Goal: Task Accomplishment & Management: Manage account settings

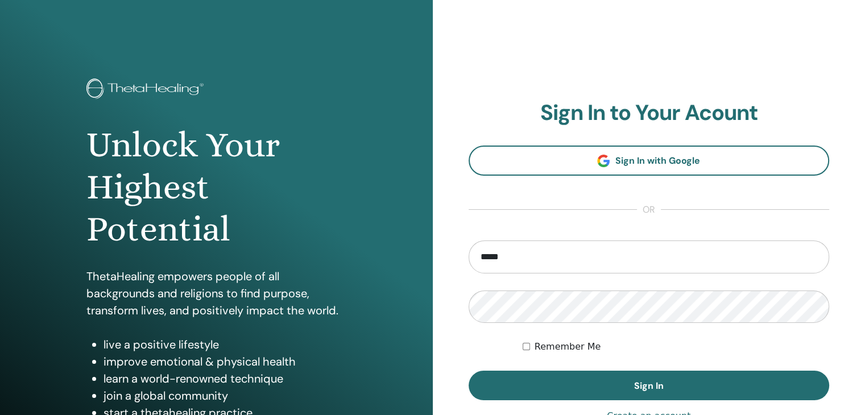
type input "**********"
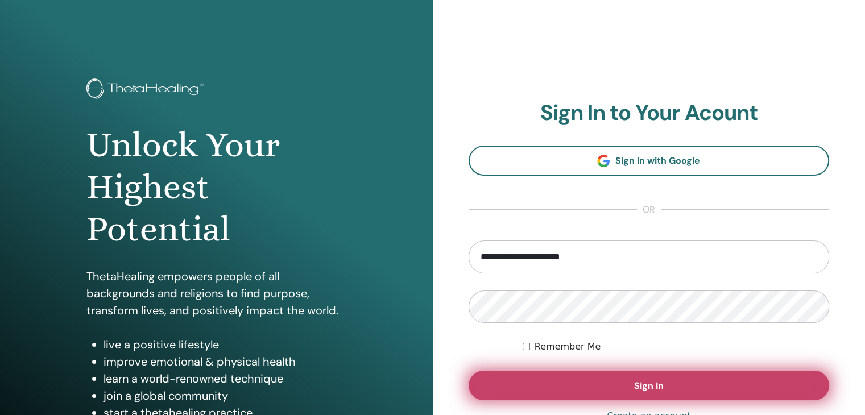
click at [625, 393] on button "Sign In" at bounding box center [648, 386] width 361 height 30
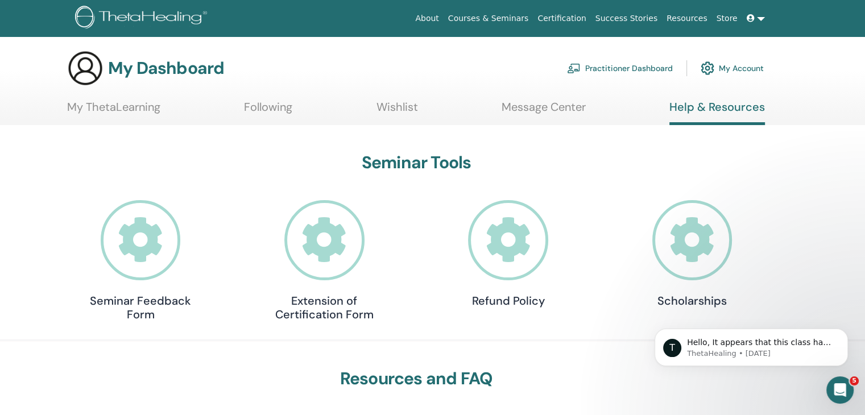
click at [743, 67] on link "My Account" at bounding box center [731, 68] width 63 height 25
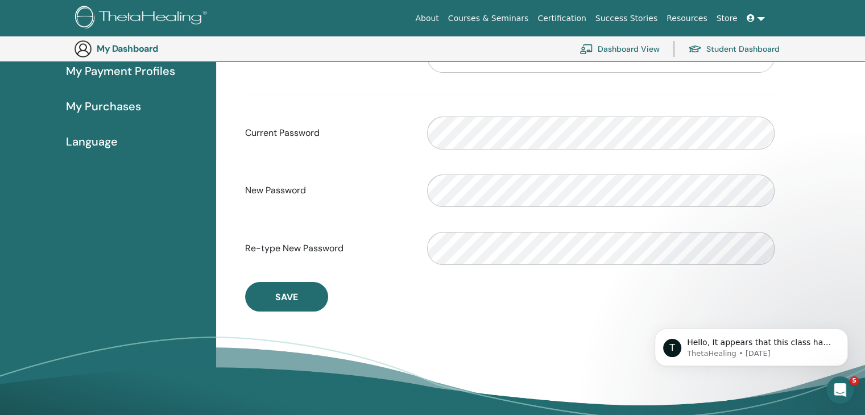
scroll to position [196, 0]
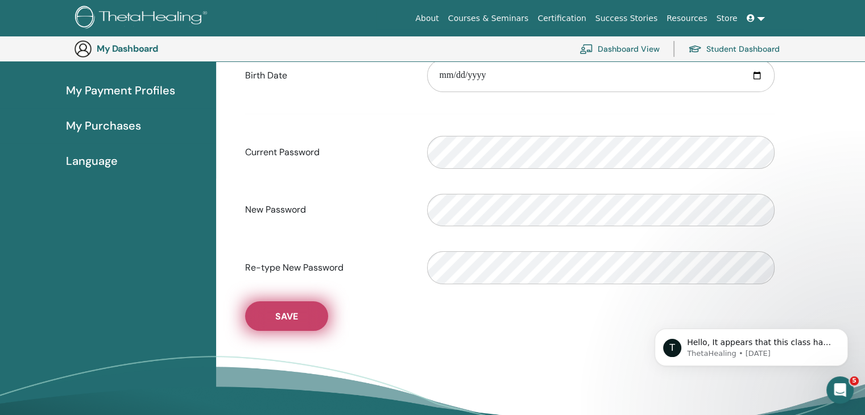
click at [299, 313] on button "Save" at bounding box center [286, 316] width 83 height 30
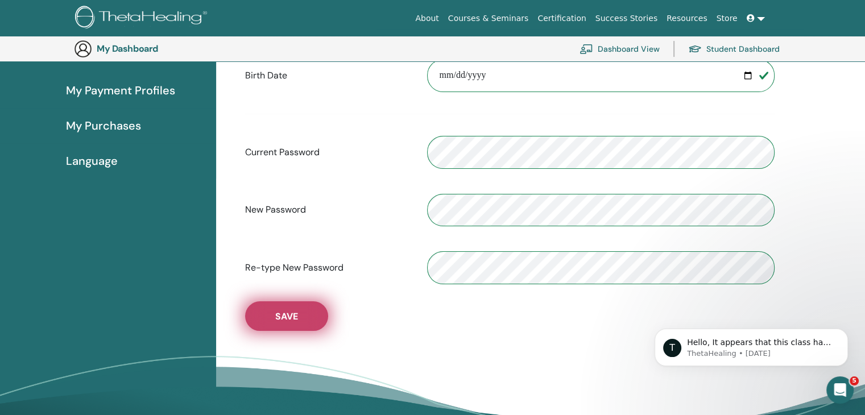
click at [299, 313] on button "Save" at bounding box center [286, 316] width 83 height 30
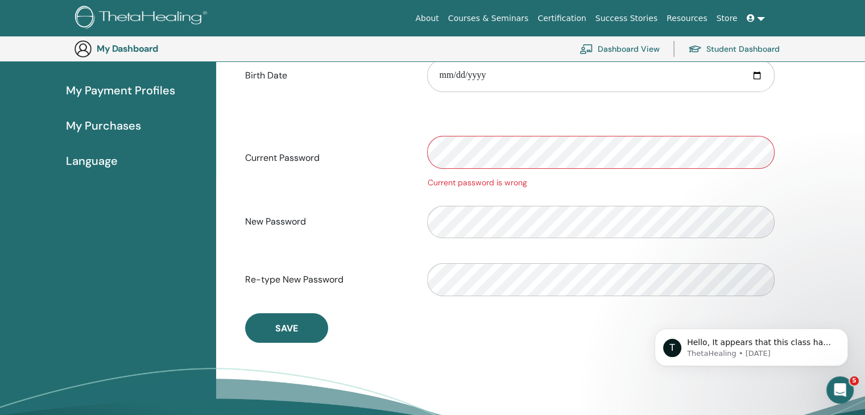
click at [414, 148] on div "Current Password Current password is wrong" at bounding box center [509, 158] width 546 height 61
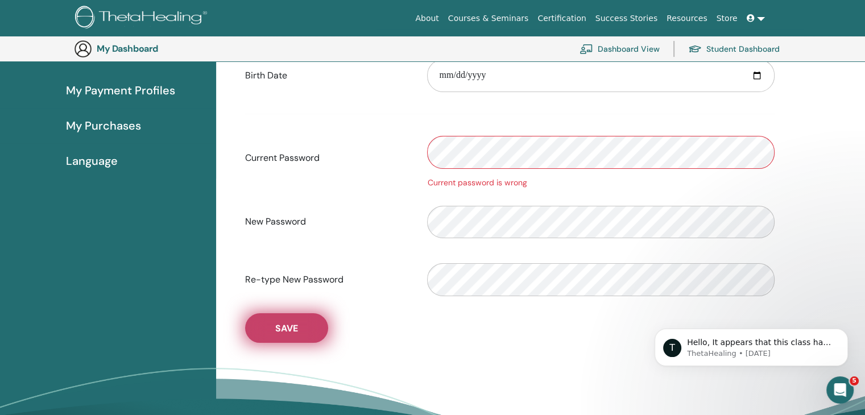
click at [283, 333] on span "Save" at bounding box center [286, 328] width 23 height 12
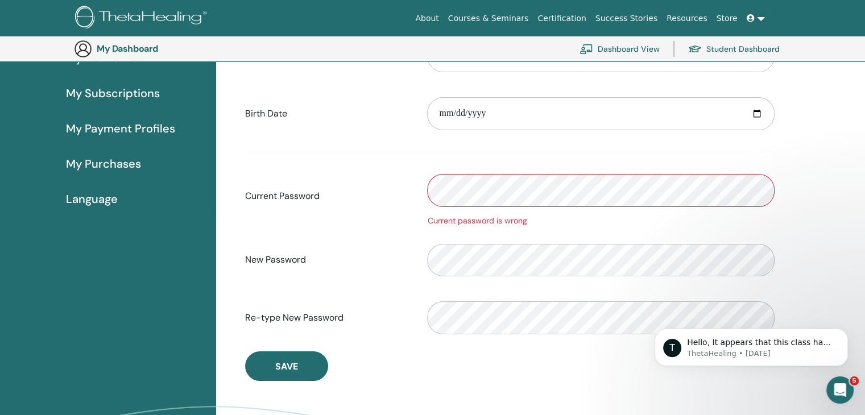
scroll to position [139, 0]
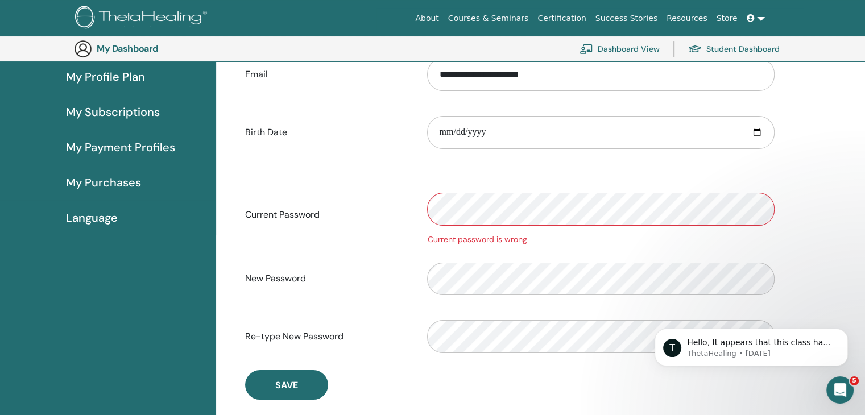
click at [335, 205] on div "Current Password Current password is wrong" at bounding box center [509, 215] width 546 height 61
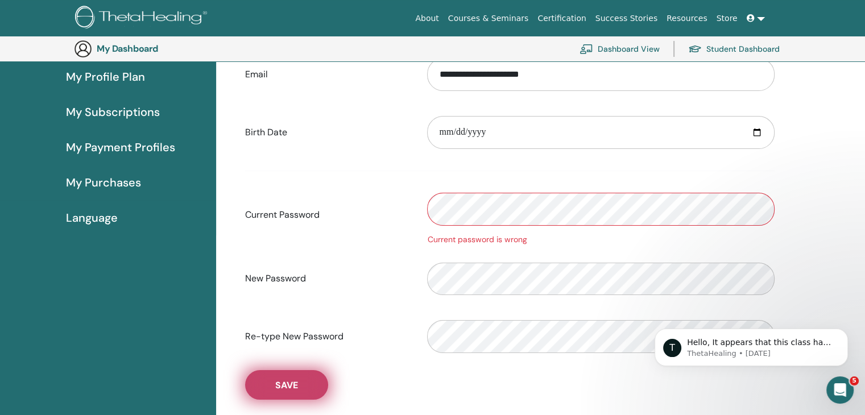
click at [290, 381] on span "Save" at bounding box center [286, 385] width 23 height 12
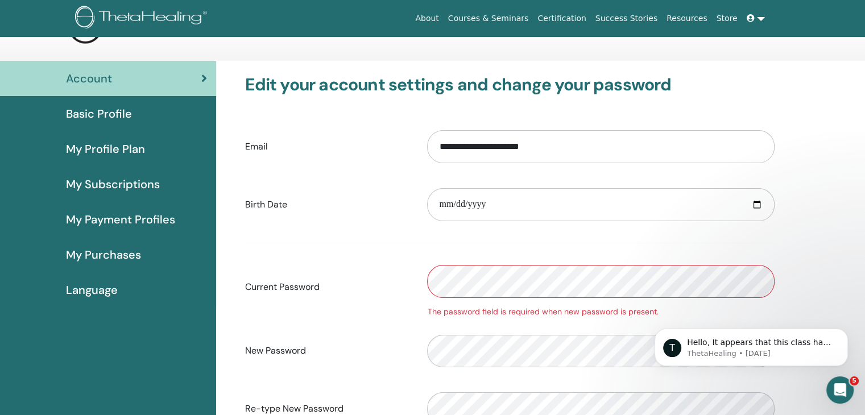
scroll to position [0, 0]
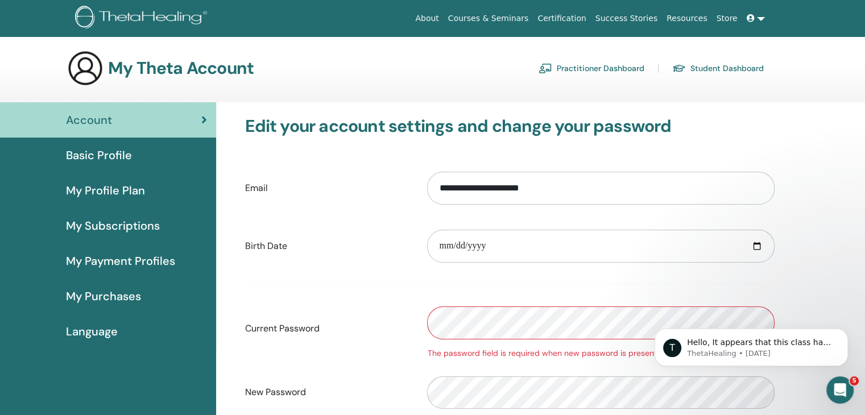
click at [762, 20] on link at bounding box center [755, 18] width 27 height 21
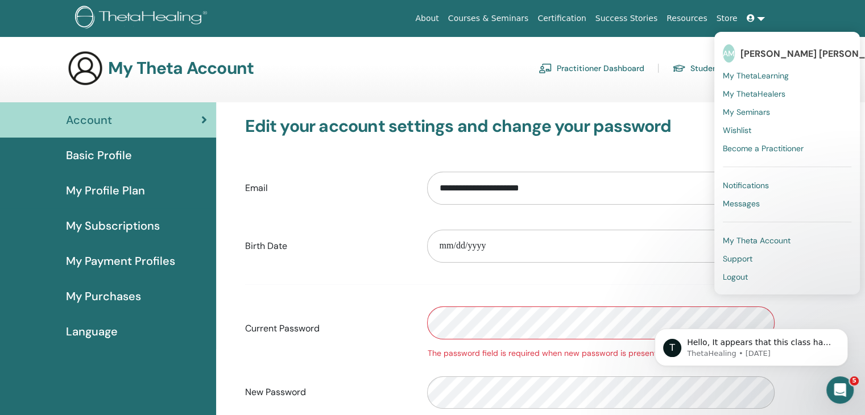
click at [576, 103] on div "**********" at bounding box center [510, 314] width 574 height 425
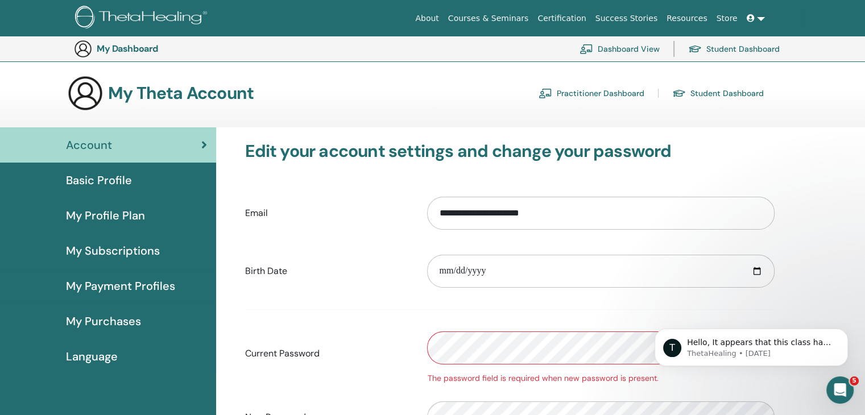
scroll to position [196, 0]
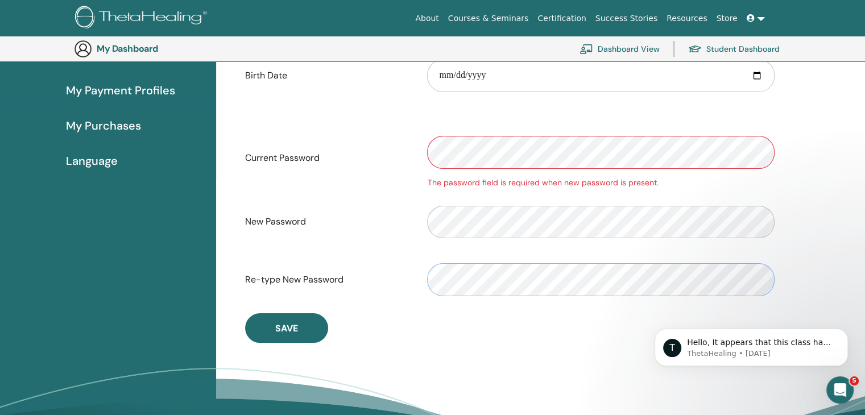
click at [418, 281] on div "Re-type New Password" at bounding box center [509, 279] width 546 height 49
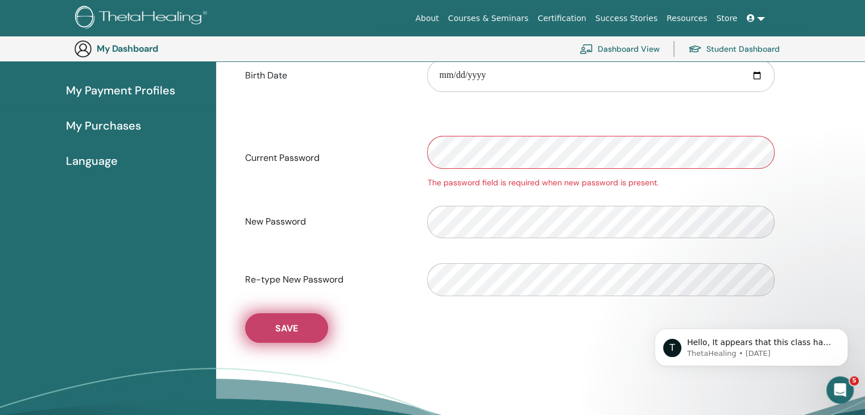
click at [285, 331] on span "Save" at bounding box center [286, 328] width 23 height 12
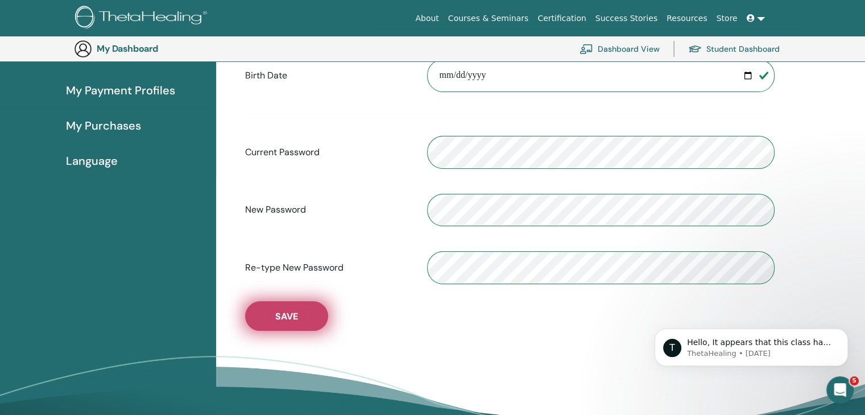
click at [286, 319] on span "Save" at bounding box center [286, 316] width 23 height 12
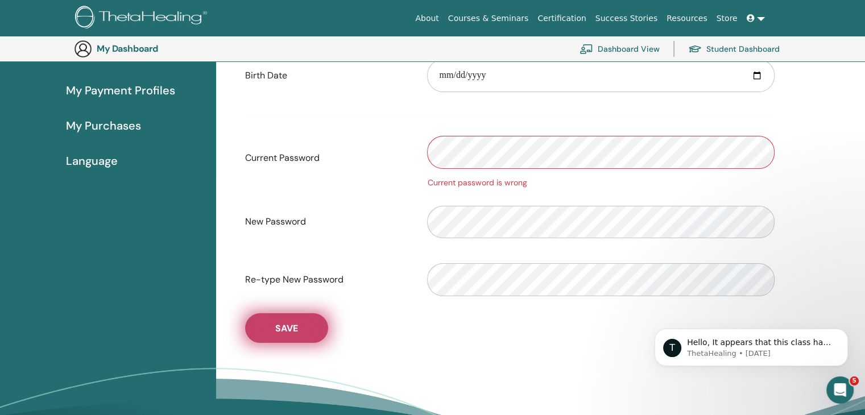
click at [286, 319] on button "Save" at bounding box center [286, 328] width 83 height 30
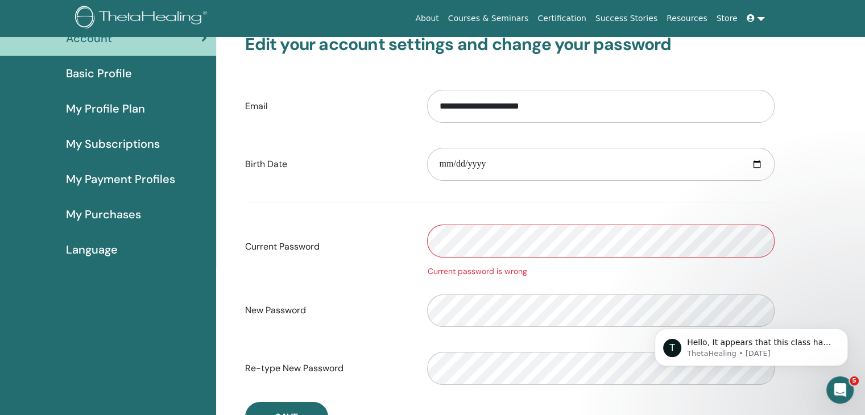
scroll to position [0, 0]
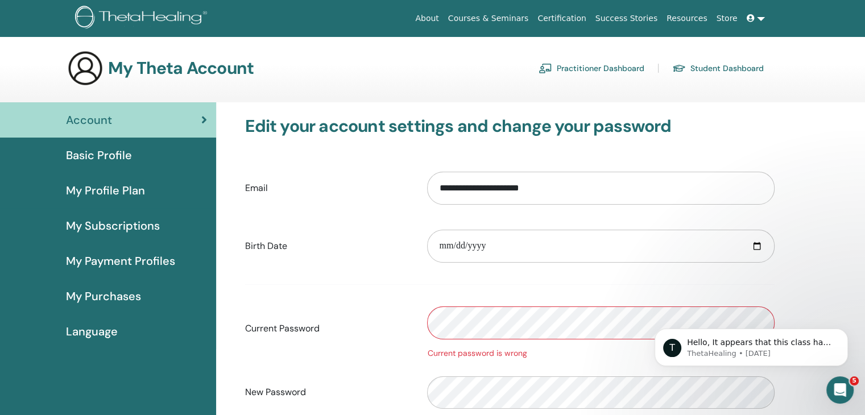
click at [157, 119] on div "Account" at bounding box center [108, 119] width 198 height 17
